Goal: Task Accomplishment & Management: Use online tool/utility

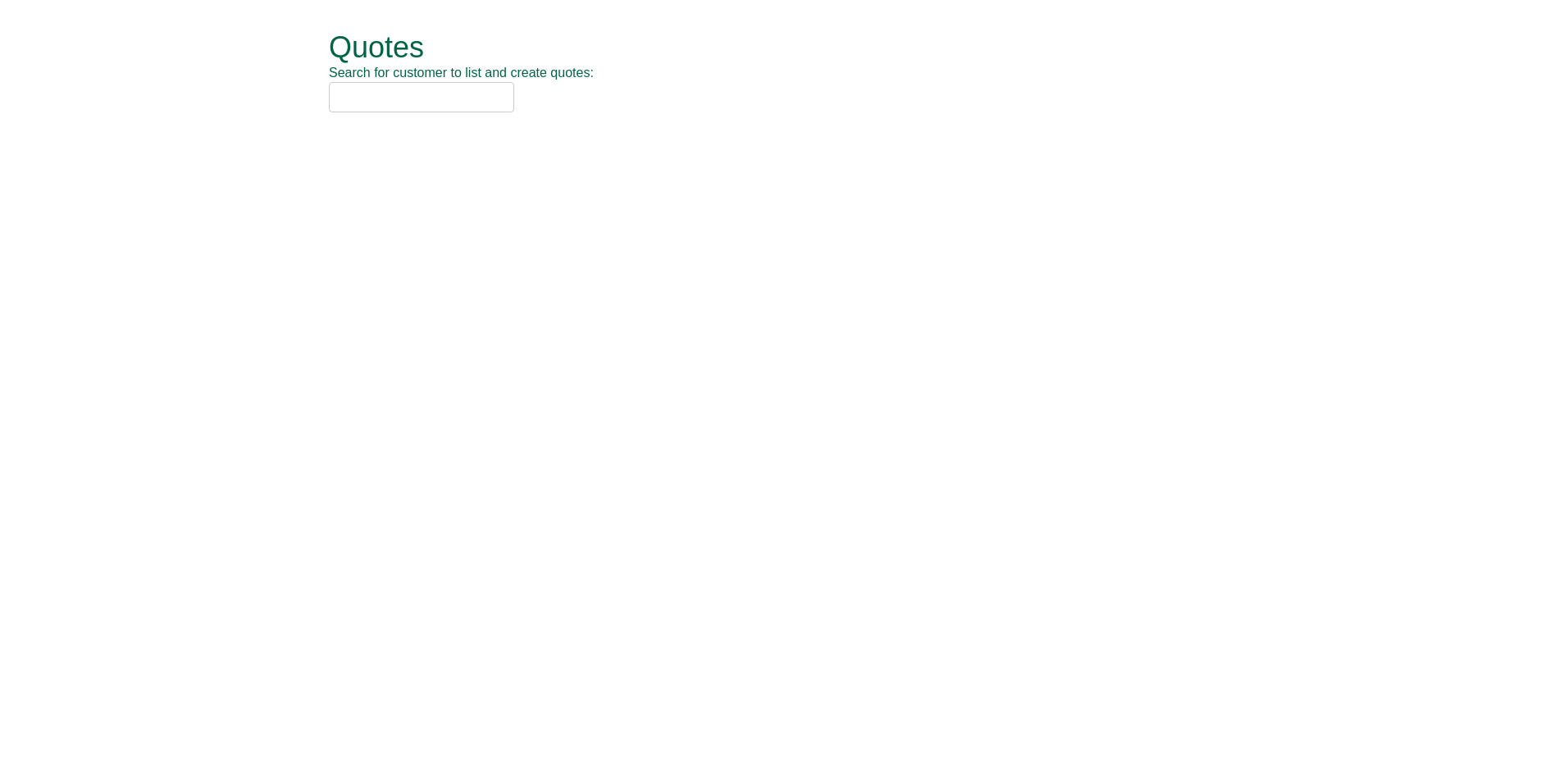
click at [490, 90] on input "text" at bounding box center [421, 97] width 185 height 31
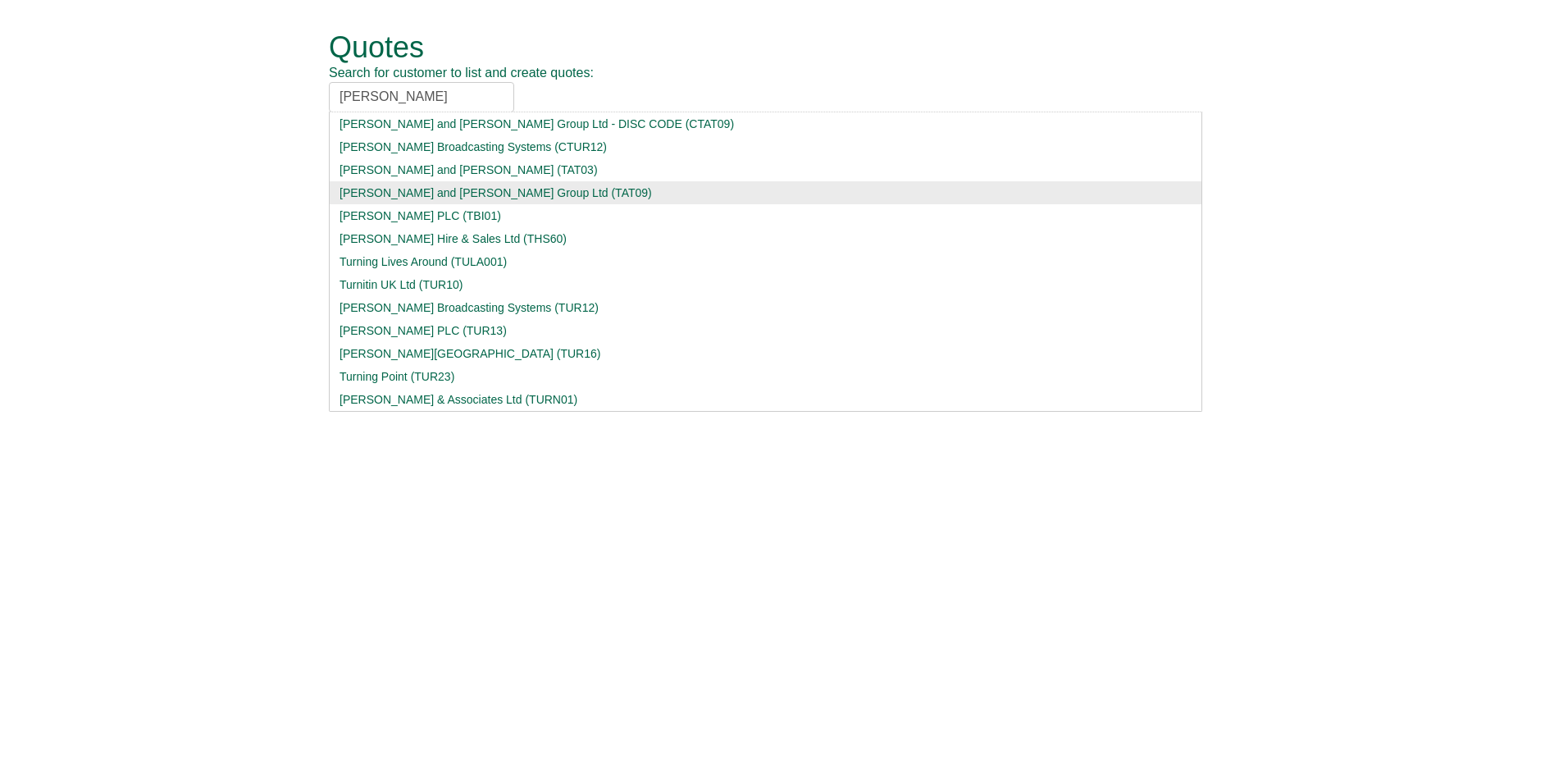
type input "[PERSON_NAME]"
click at [460, 191] on div "[PERSON_NAME] and [PERSON_NAME] Group Ltd (TAT09)" at bounding box center [765, 192] width 852 height 17
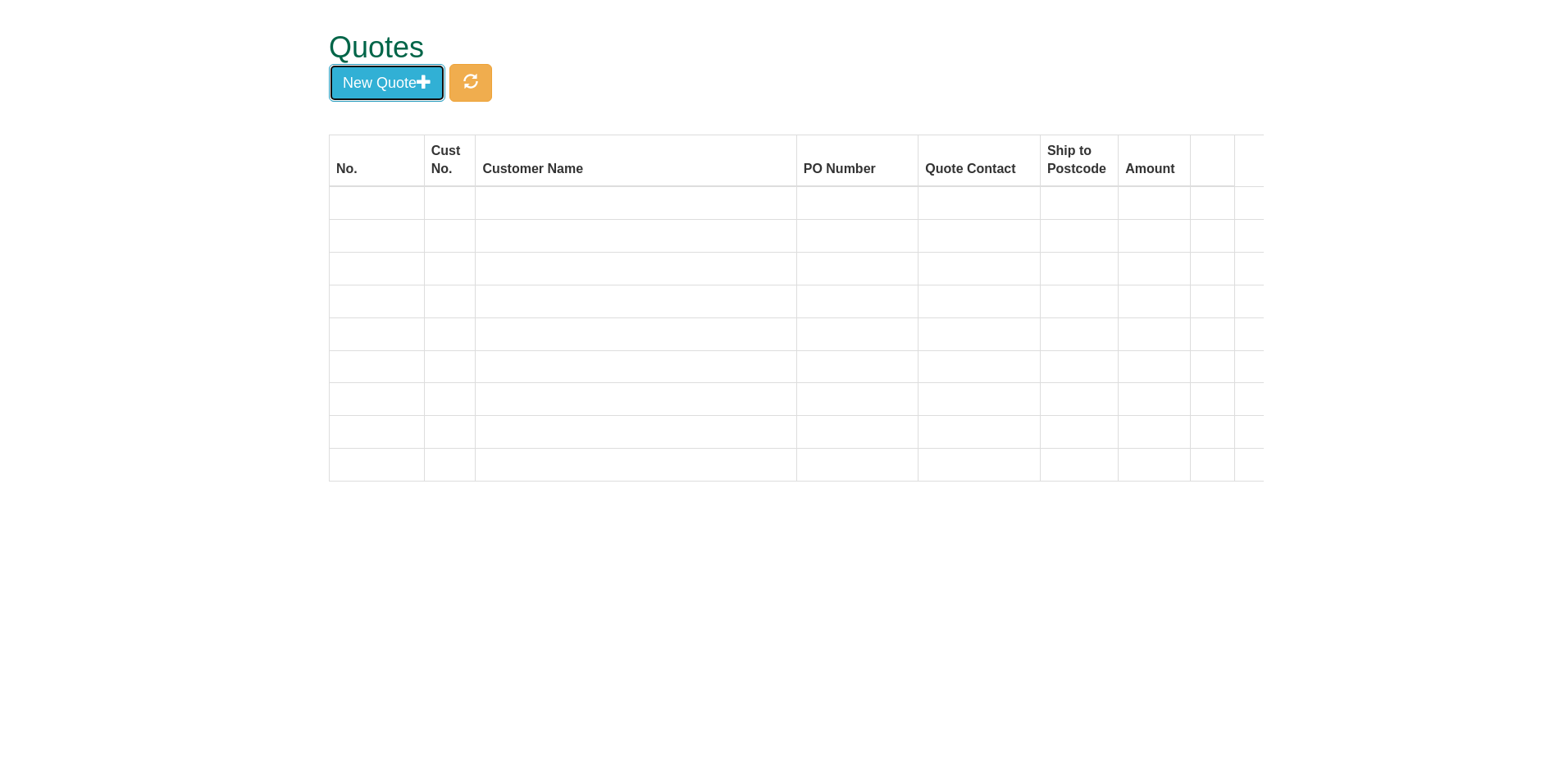
click at [421, 96] on button "New Quote" at bounding box center [387, 82] width 117 height 38
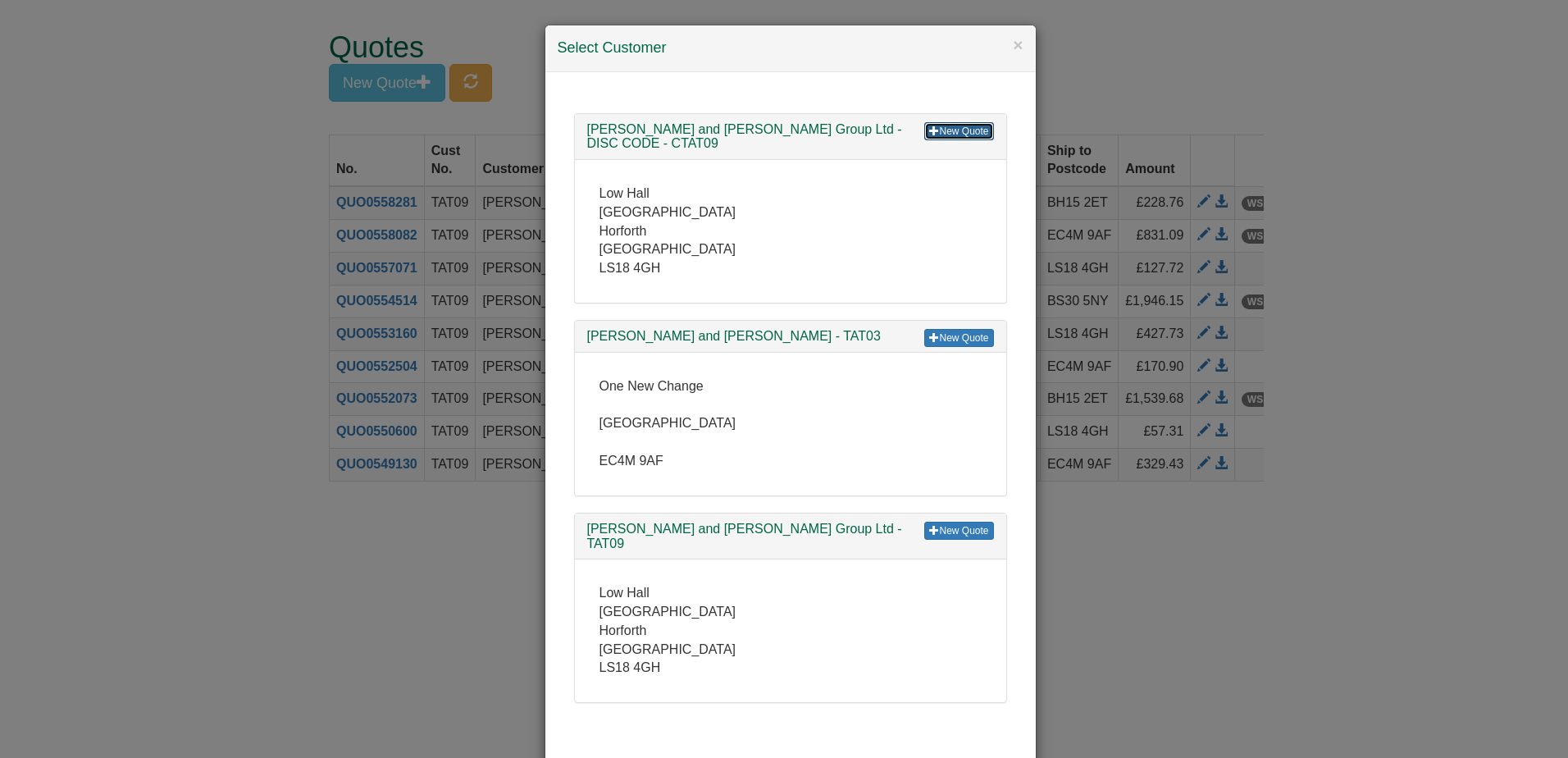
click at [957, 132] on link "New Quote" at bounding box center [958, 131] width 69 height 18
click at [929, 525] on span at bounding box center [934, 529] width 10 height 10
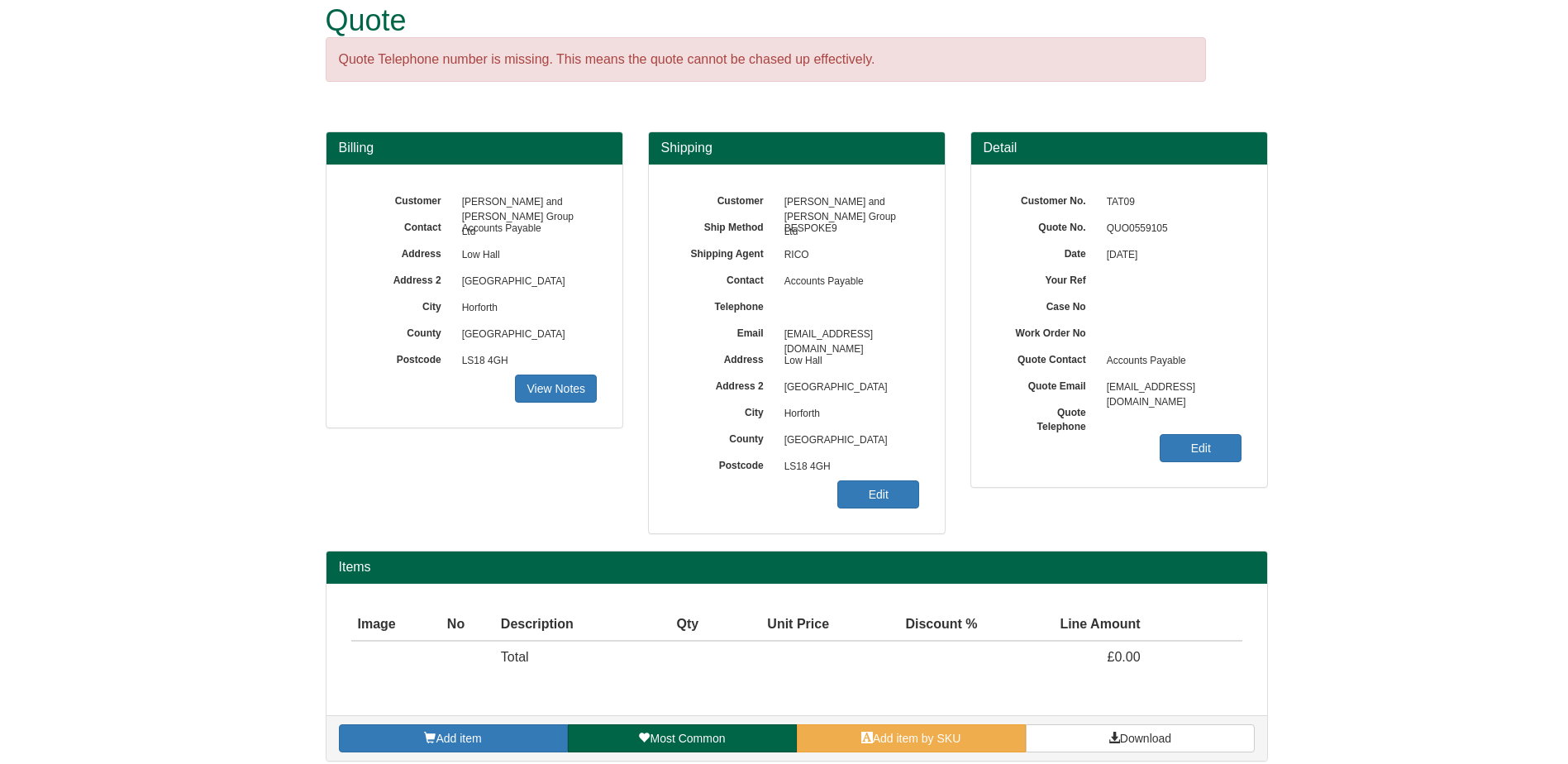
scroll to position [42, 0]
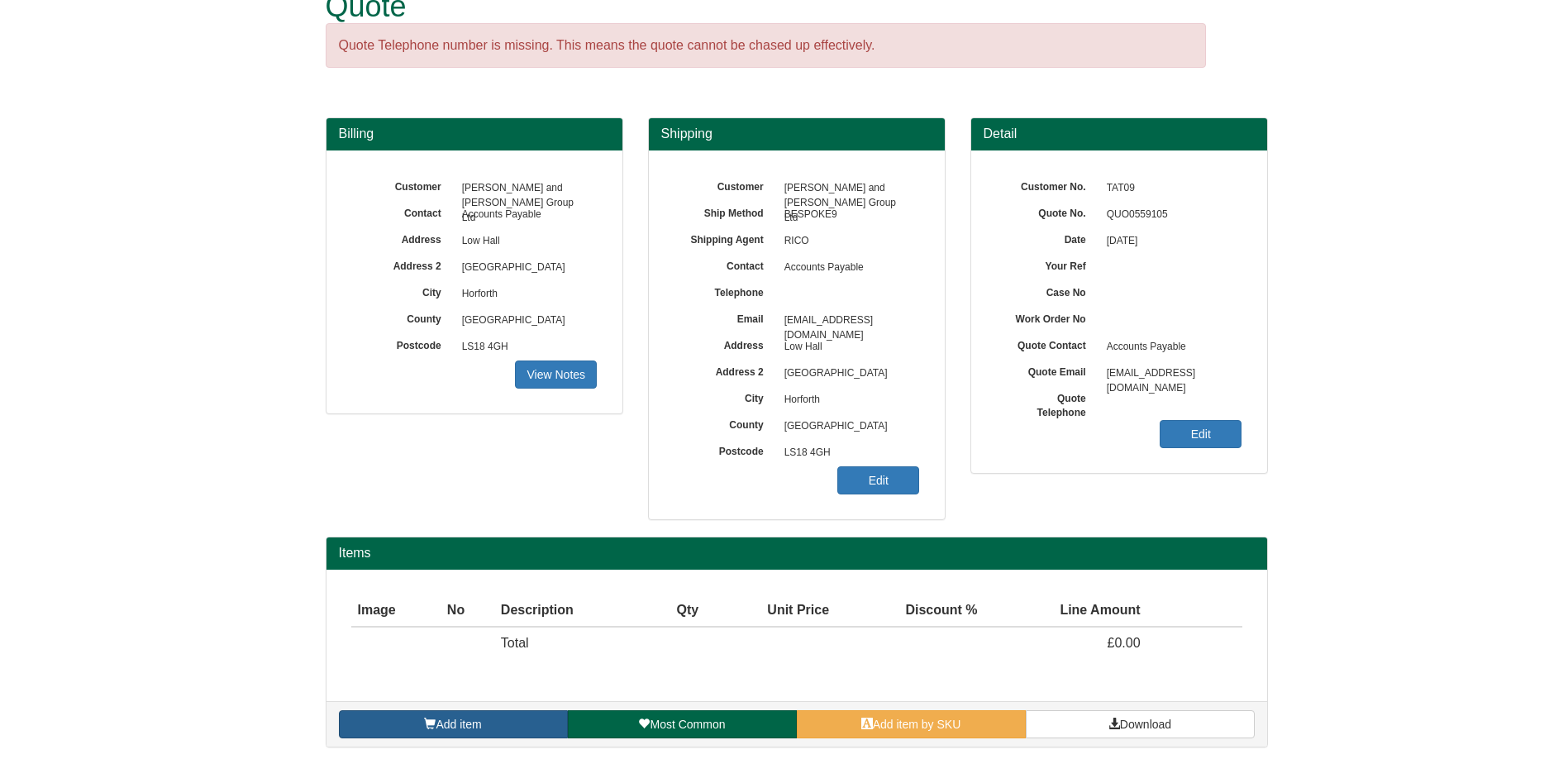
click at [494, 722] on link "Add item" at bounding box center [453, 724] width 229 height 28
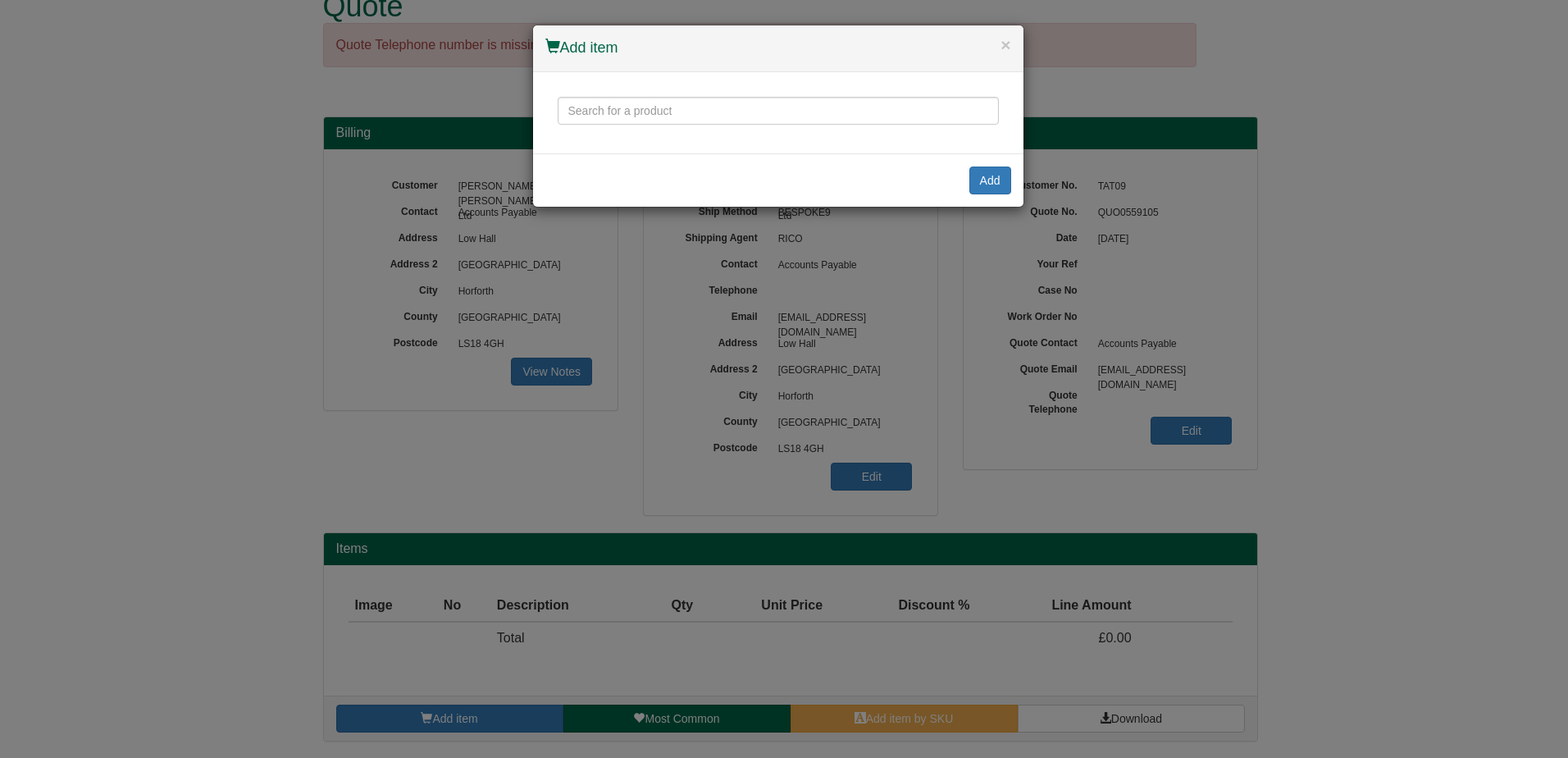
click at [591, 130] on div at bounding box center [778, 112] width 490 height 82
click at [596, 118] on input "text" at bounding box center [778, 111] width 441 height 28
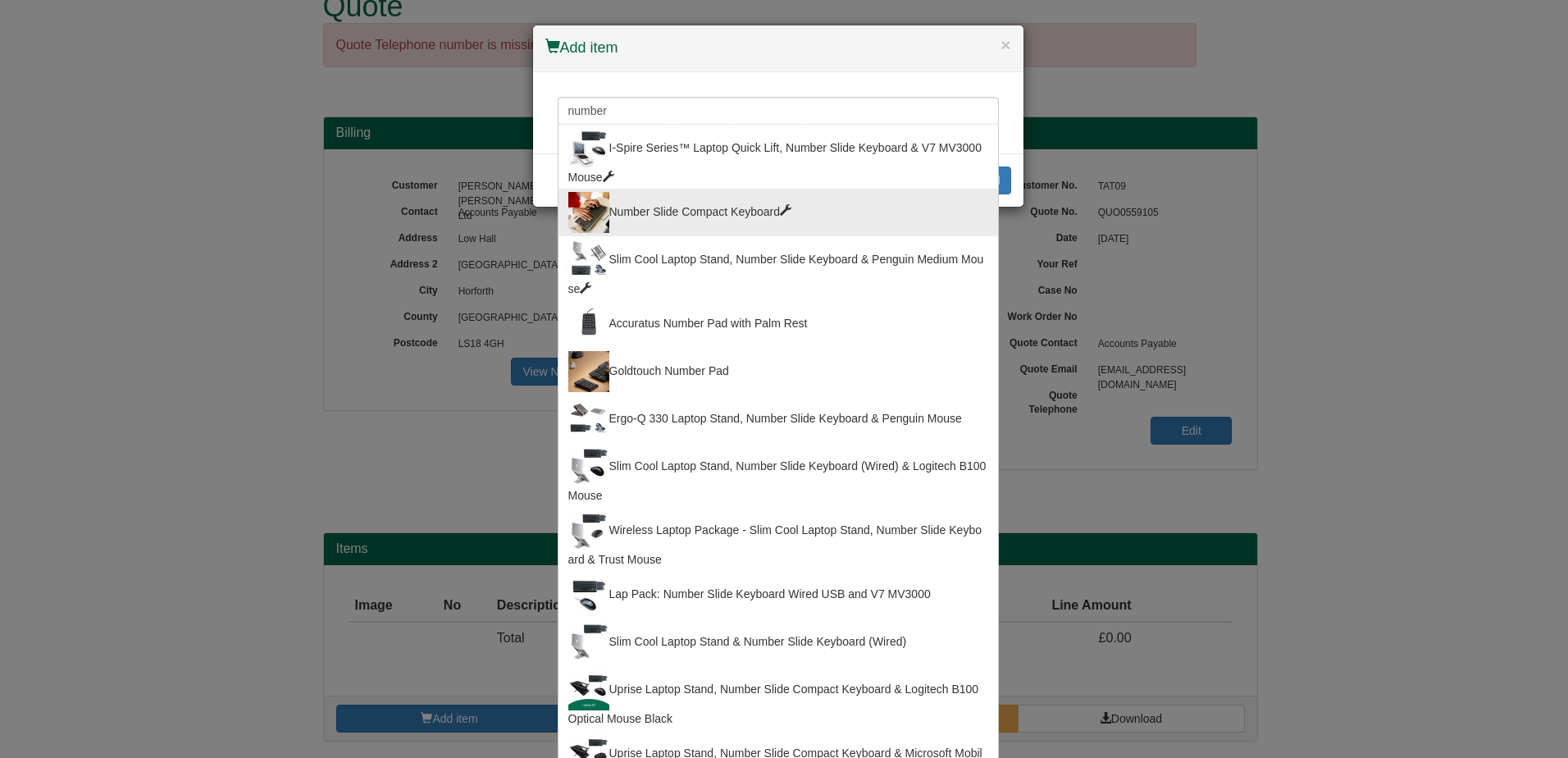
click at [651, 204] on div "Number Slide Compact Keyboard" at bounding box center [778, 212] width 420 height 41
type input "Number Slide Compact Keyboard"
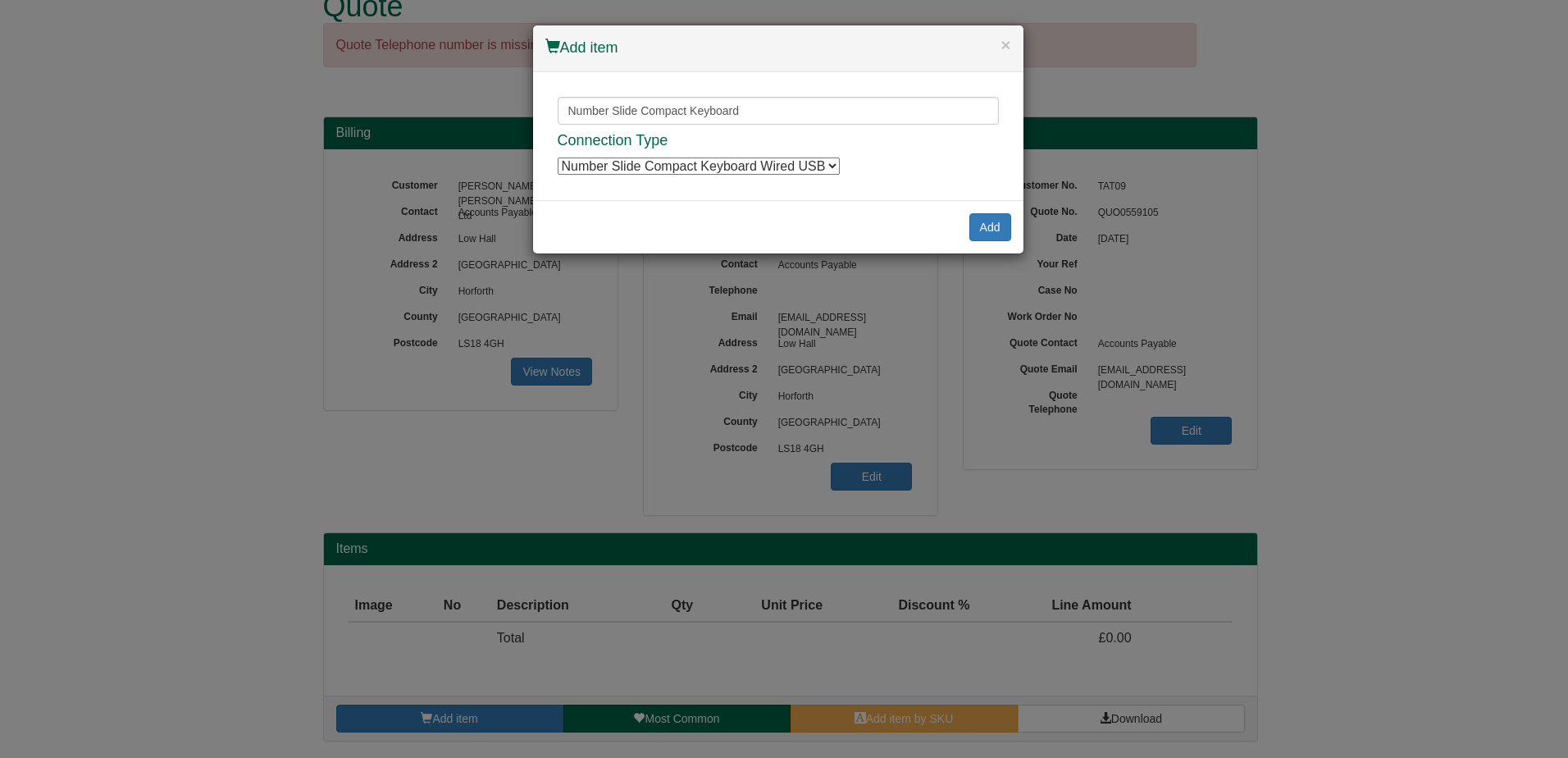
click at [698, 163] on select "Number Slide Compact Keyboard Wired USB Number Slide Compact Keyboard Wired USB…" at bounding box center [699, 166] width 283 height 18
click at [999, 225] on button "Add" at bounding box center [991, 227] width 42 height 28
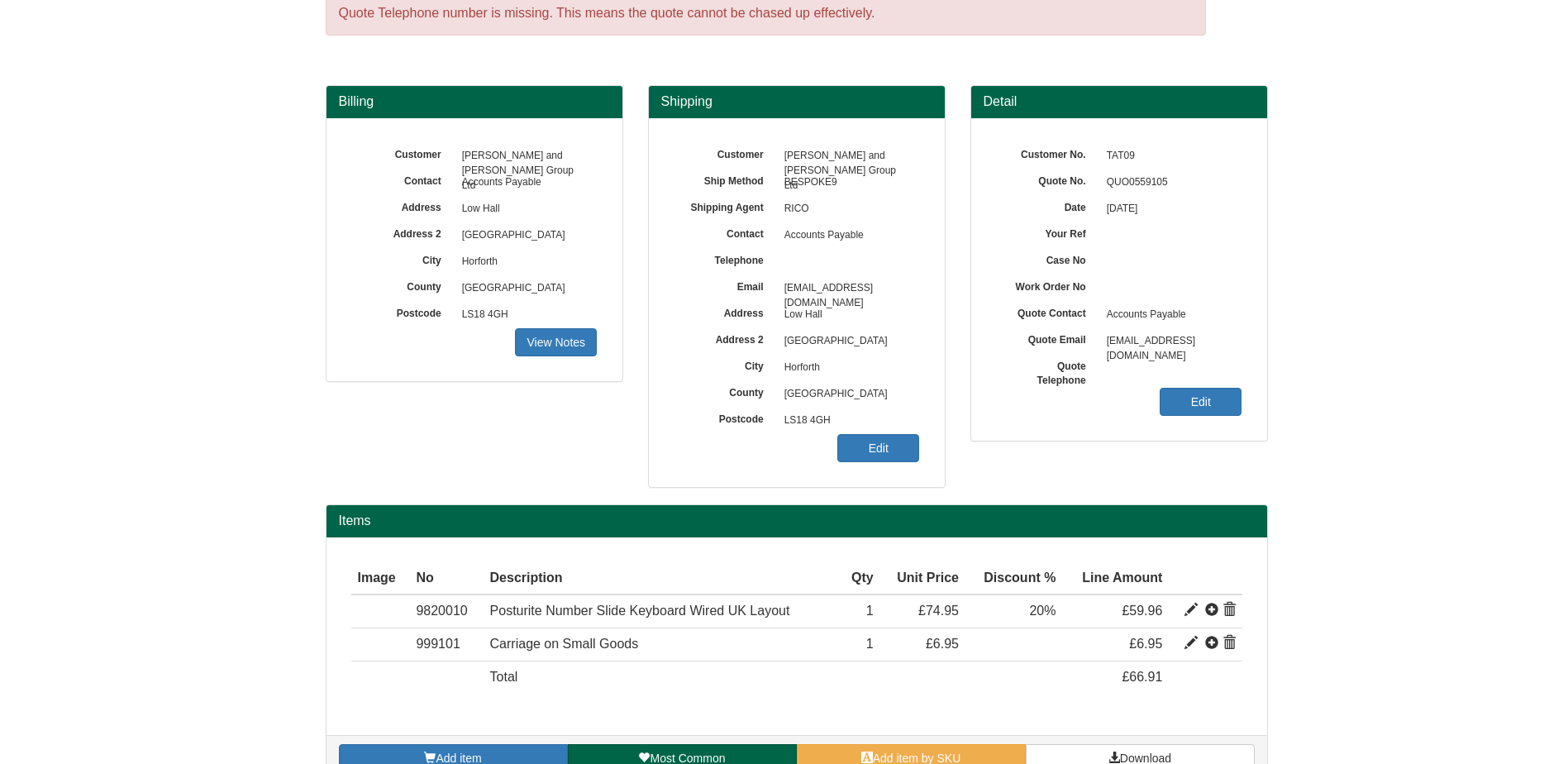
scroll to position [108, 0]
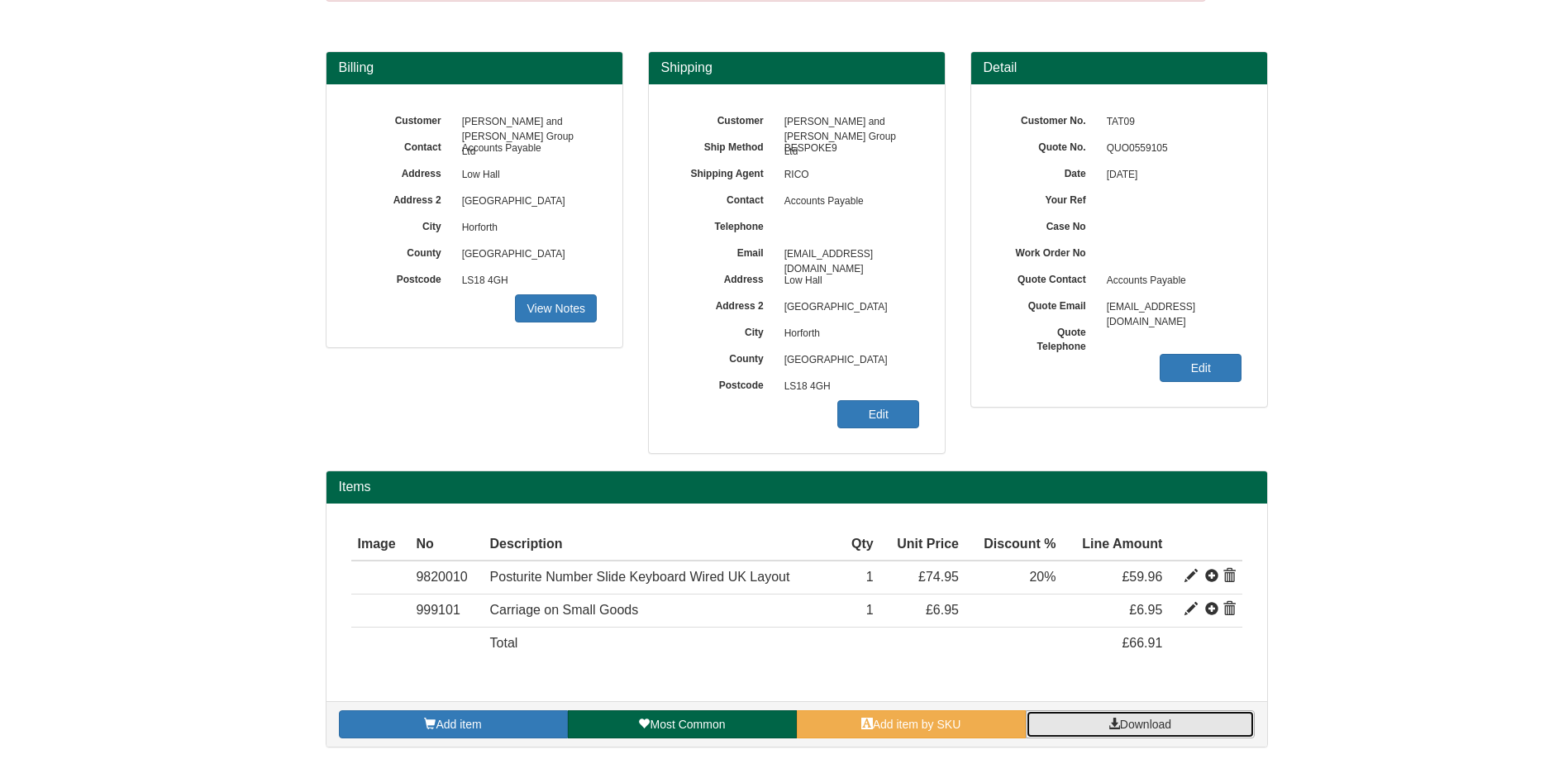
click at [1175, 732] on link "Download" at bounding box center [1140, 724] width 229 height 28
